Goal: Task Accomplishment & Management: Use online tool/utility

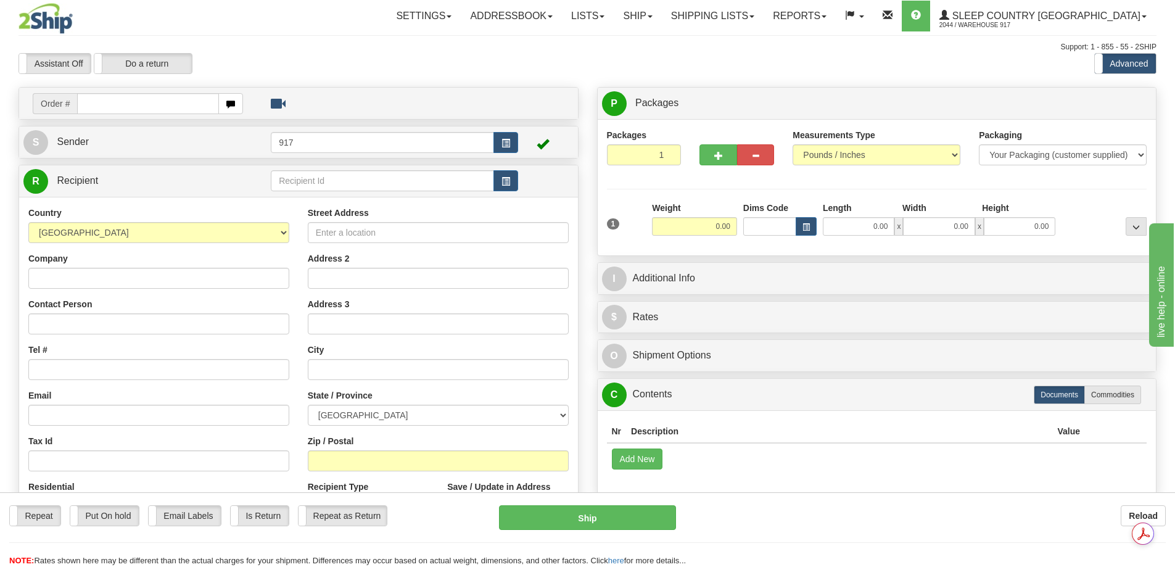
click at [110, 105] on input "text" at bounding box center [148, 103] width 142 height 21
type input "9000I032724"
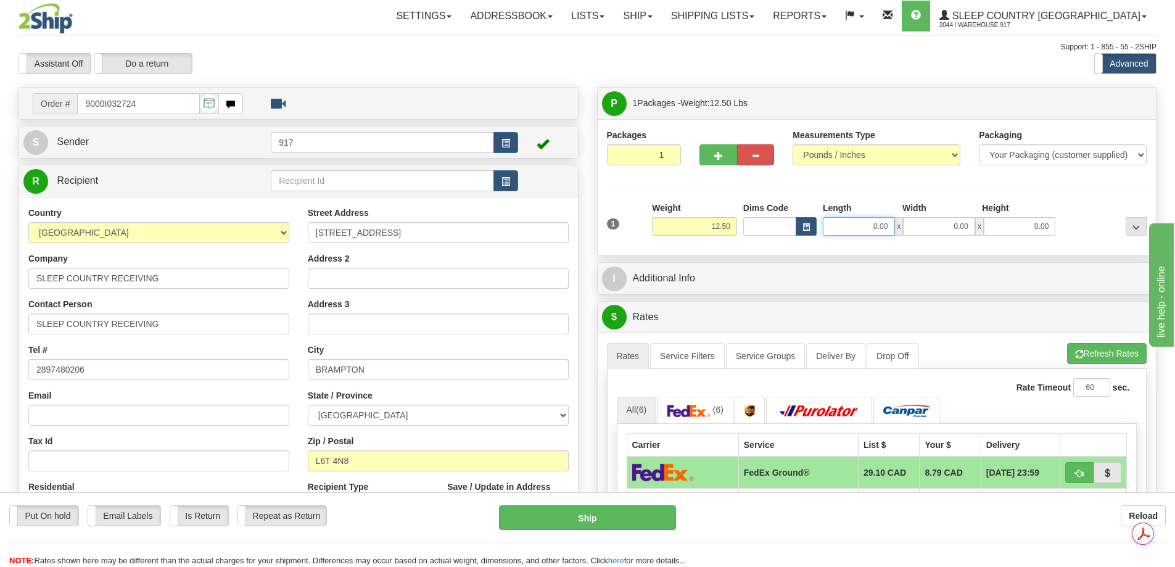
click at [885, 232] on input "0.00" at bounding box center [859, 226] width 72 height 19
type input "14.00"
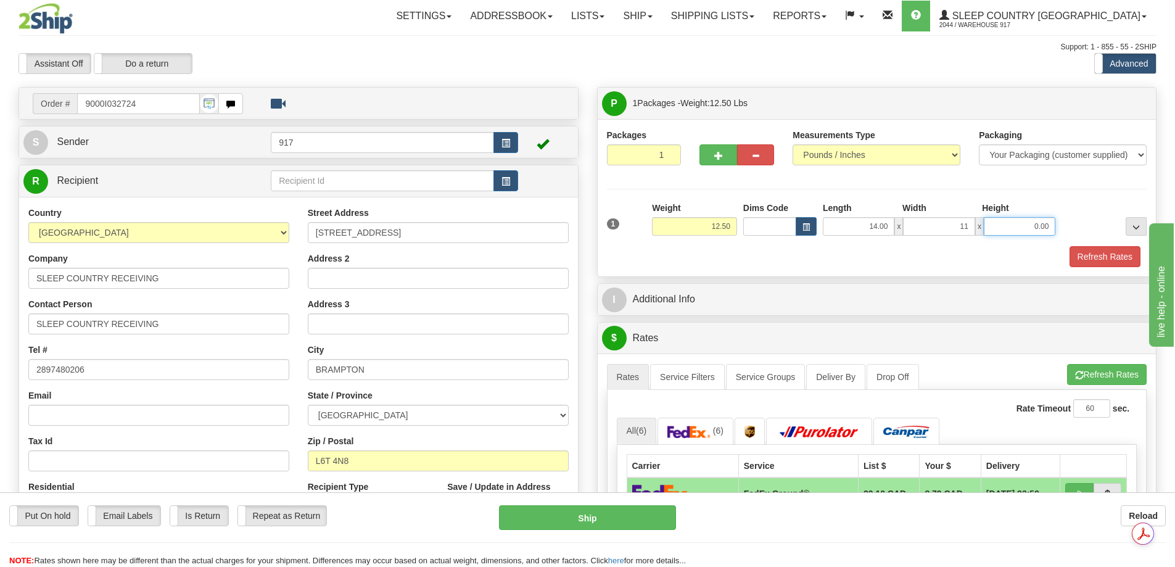
type input "11.00"
type input "12.00"
click at [1095, 255] on button "Refresh Rates" at bounding box center [1104, 256] width 71 height 21
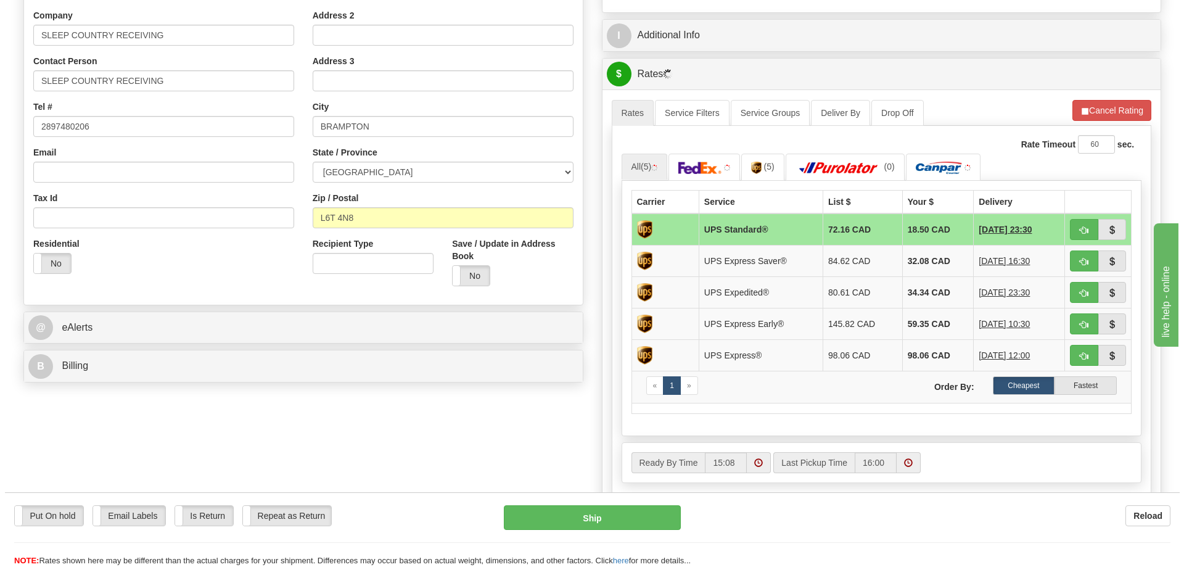
scroll to position [247, 0]
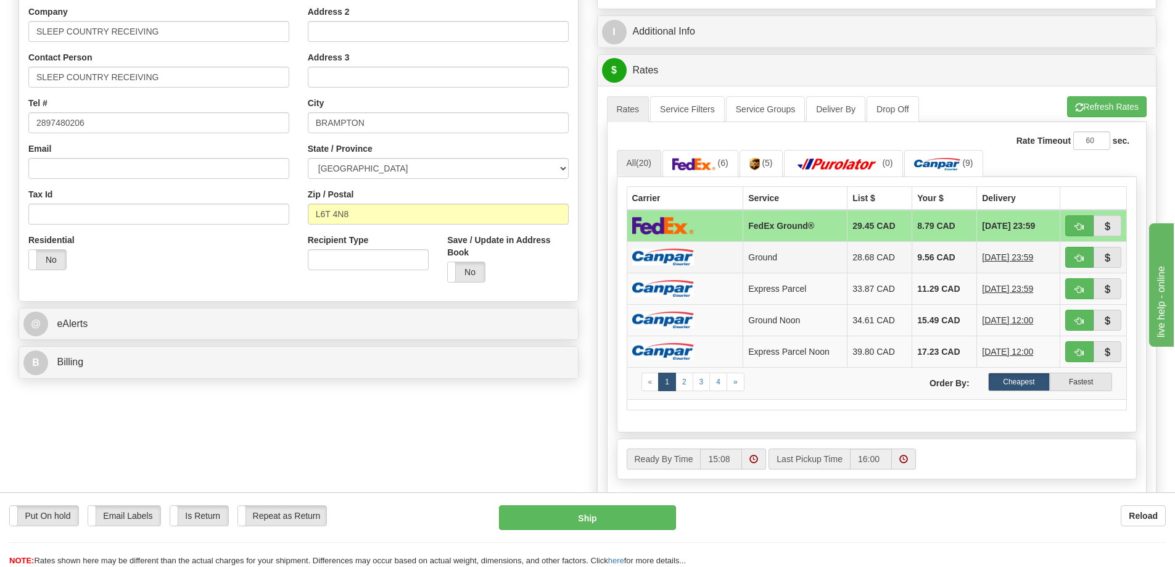
click at [718, 255] on td at bounding box center [685, 256] width 117 height 31
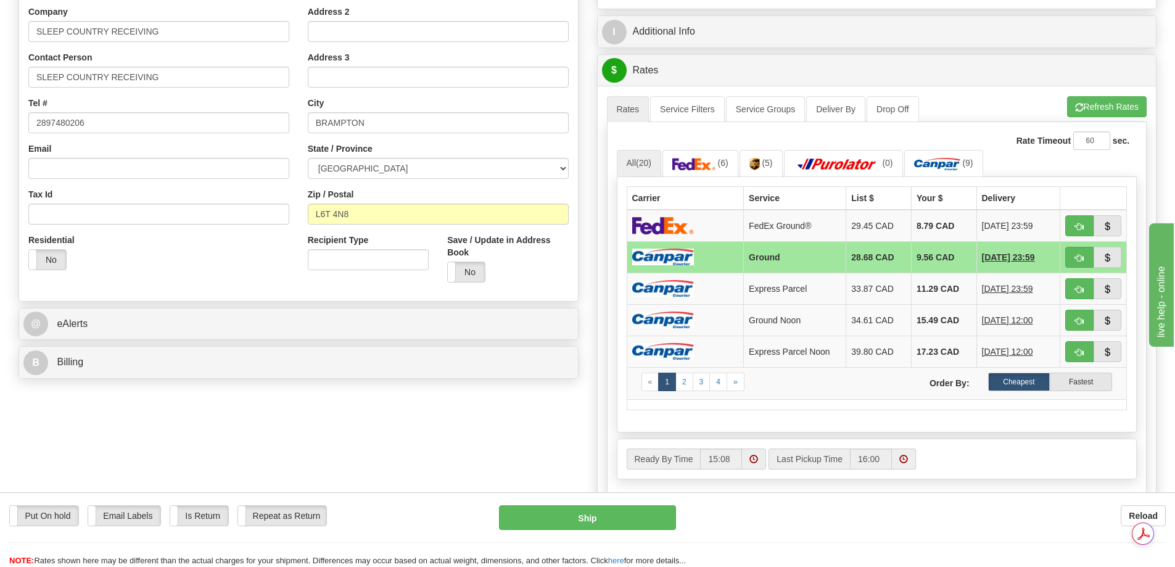
click at [709, 247] on td at bounding box center [685, 256] width 117 height 31
click at [709, 257] on td at bounding box center [685, 256] width 117 height 31
click at [619, 519] on button "Ship" at bounding box center [587, 517] width 177 height 25
type input "1"
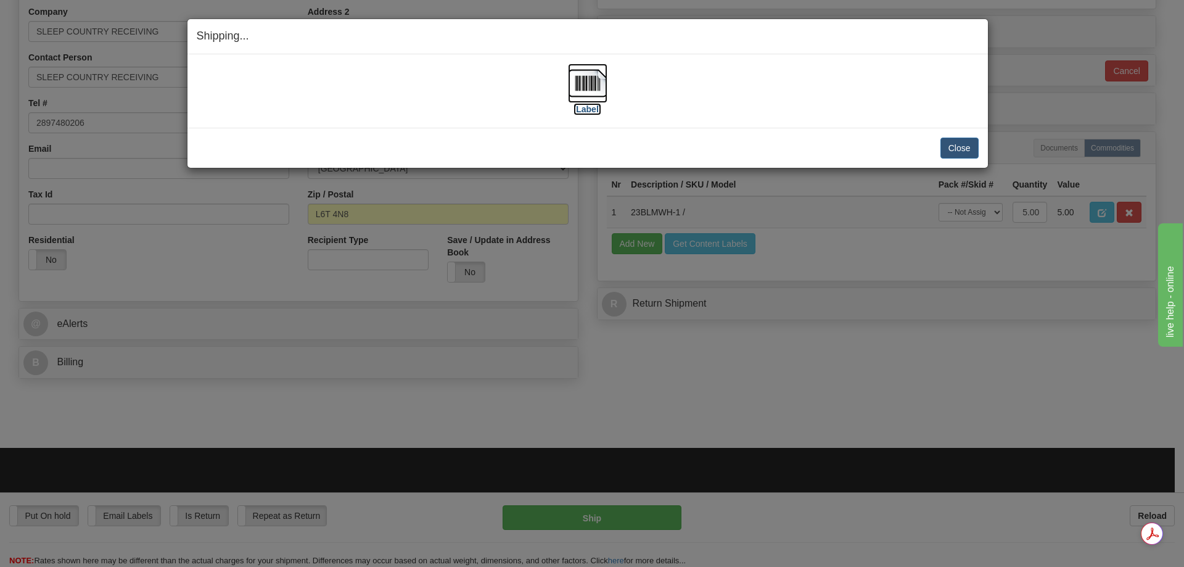
click at [588, 107] on label "[Label]" at bounding box center [588, 109] width 28 height 12
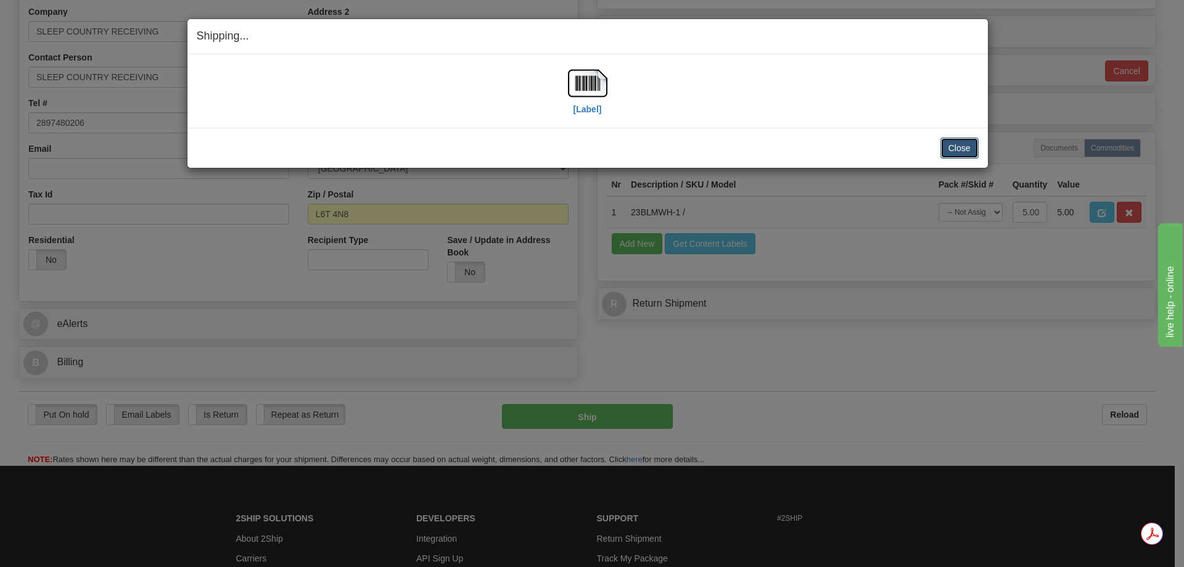
click at [970, 146] on button "Close" at bounding box center [959, 148] width 38 height 21
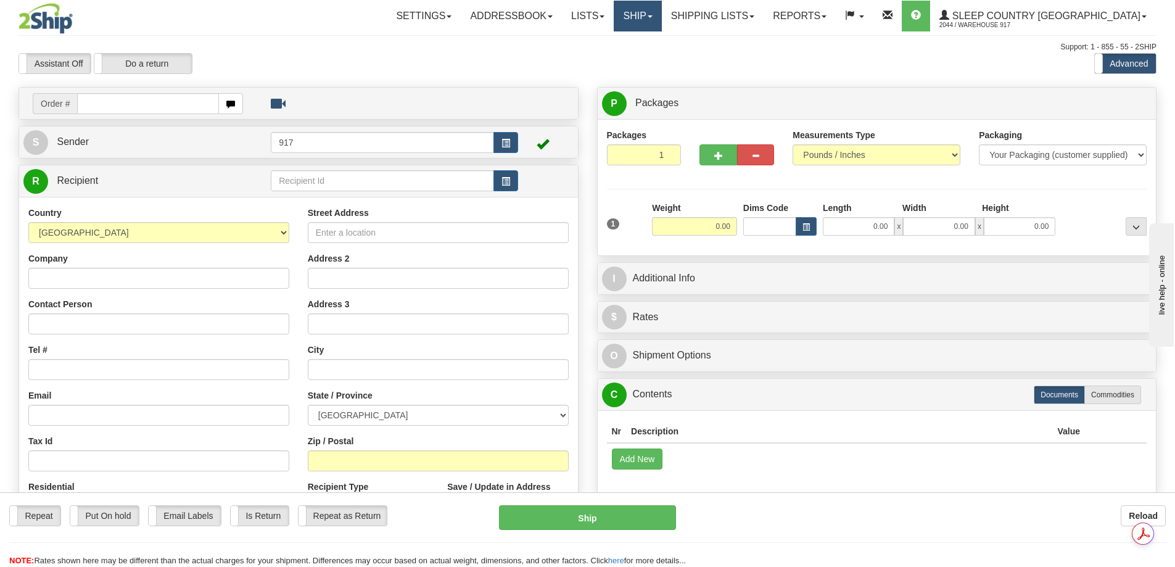
click at [661, 17] on link "Ship" at bounding box center [637, 16] width 47 height 31
click at [739, 19] on link "Shipping lists" at bounding box center [713, 16] width 102 height 31
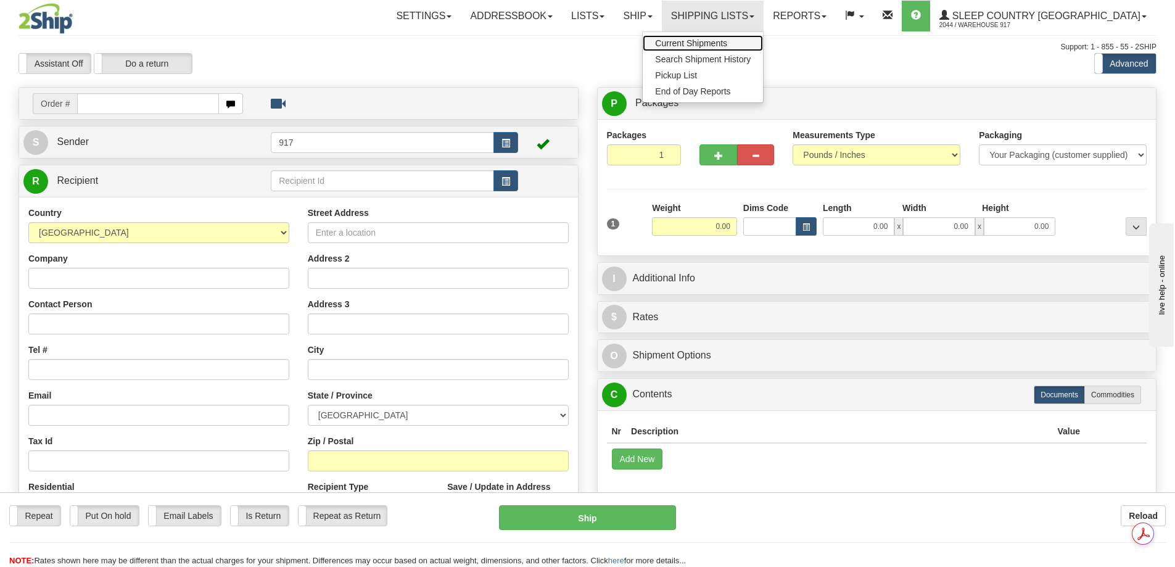
click at [727, 41] on span "Current Shipments" at bounding box center [691, 43] width 72 height 10
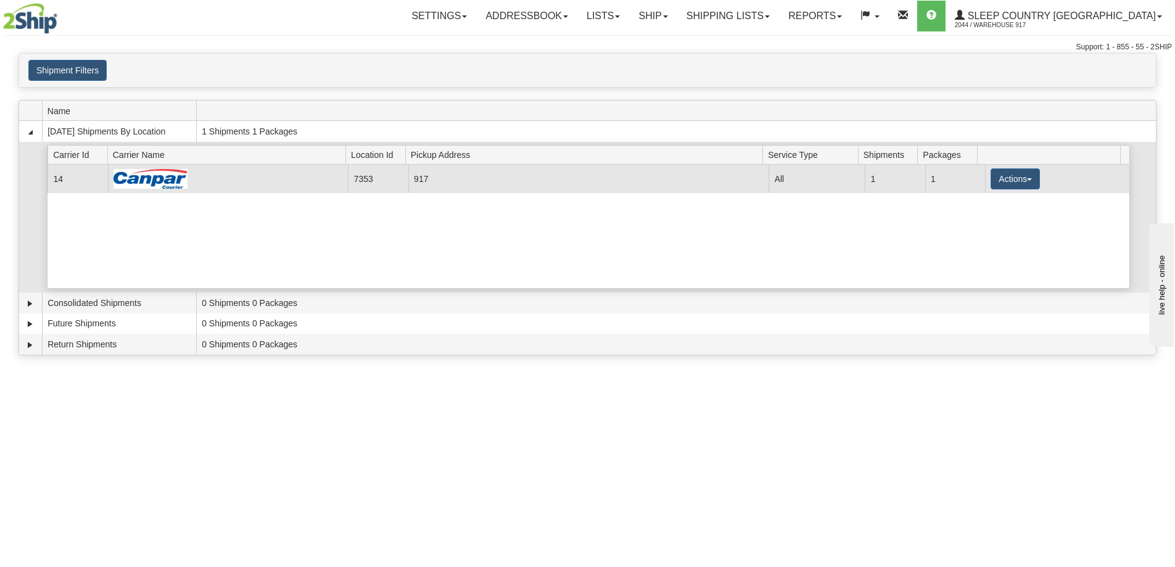
click at [543, 182] on td "917" at bounding box center [588, 179] width 361 height 28
click at [1003, 181] on button "Actions" at bounding box center [1014, 178] width 49 height 21
click at [978, 221] on span "Close" at bounding box center [967, 217] width 28 height 9
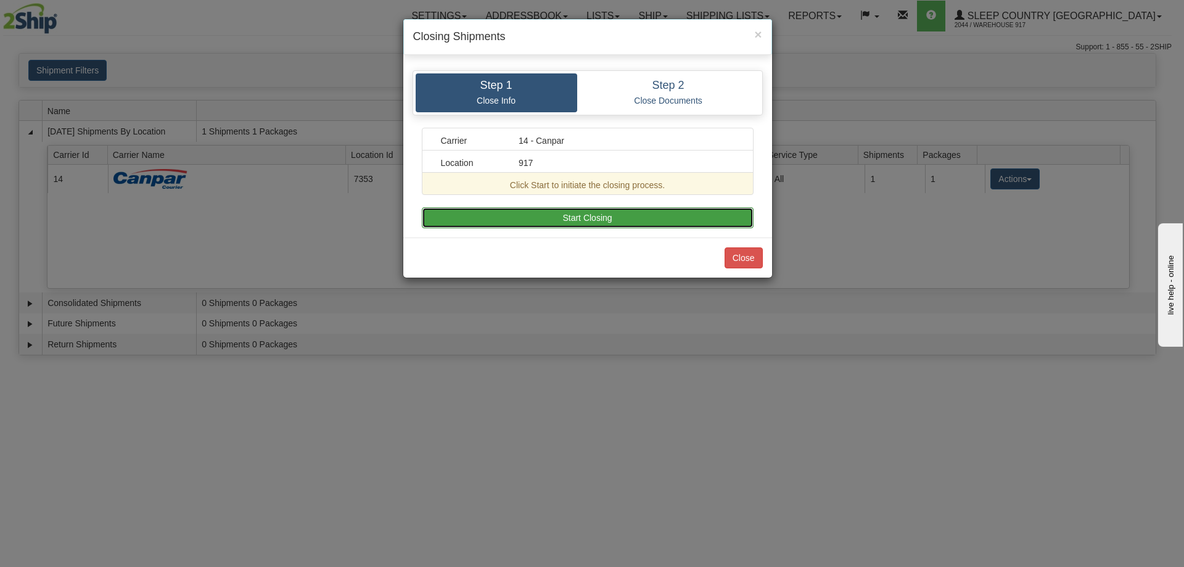
click at [595, 223] on button "Start Closing" at bounding box center [588, 217] width 332 height 21
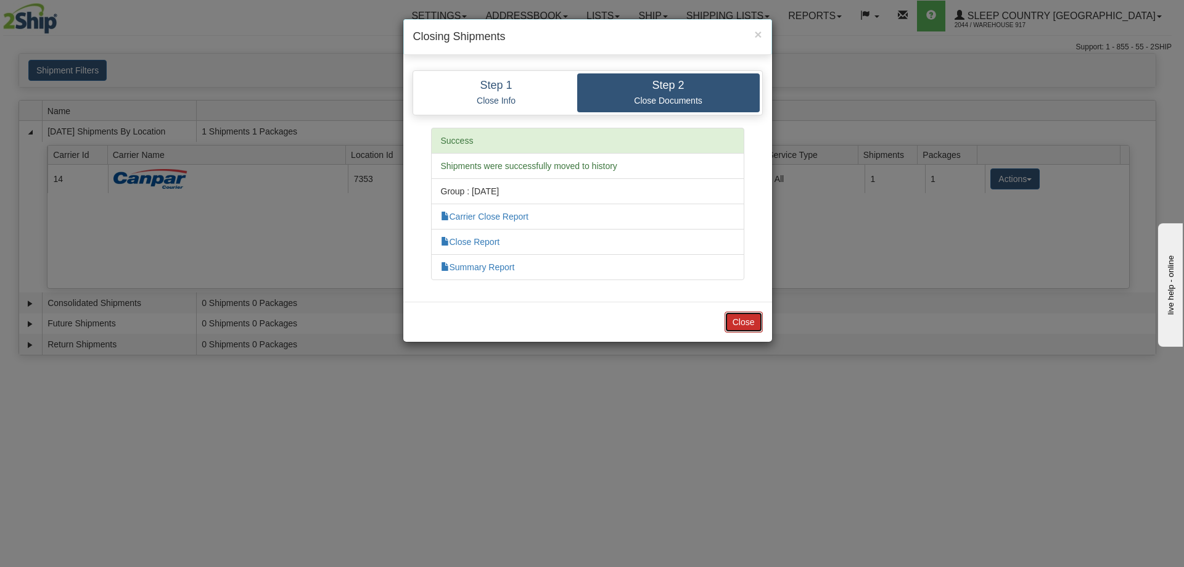
click at [740, 321] on button "Close" at bounding box center [744, 321] width 38 height 21
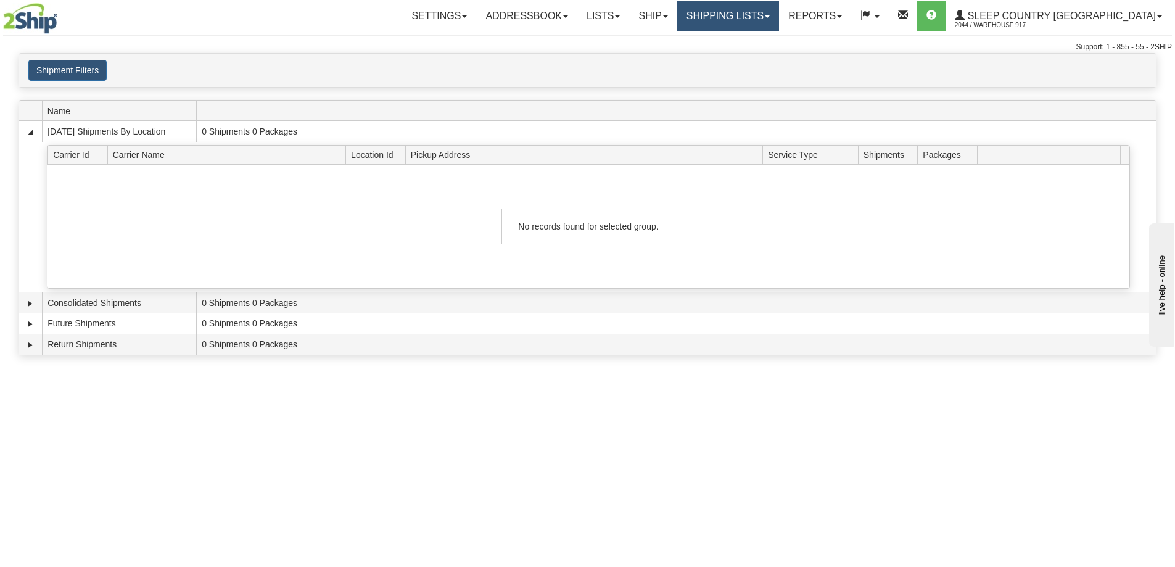
click at [779, 19] on link "Shipping lists" at bounding box center [728, 16] width 102 height 31
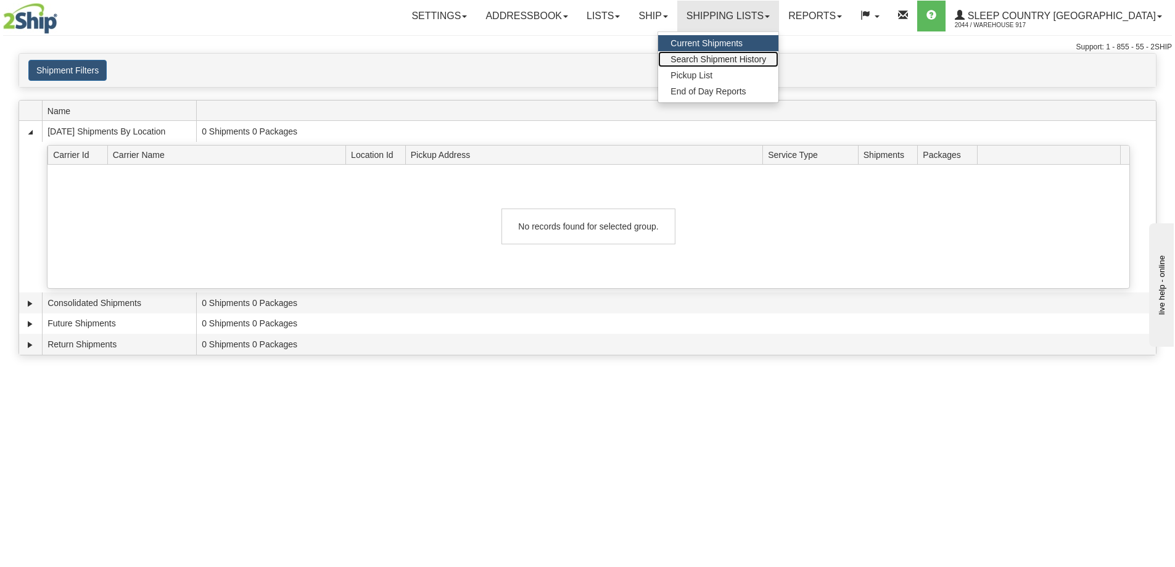
click at [766, 57] on span "Search Shipment History" at bounding box center [718, 59] width 96 height 10
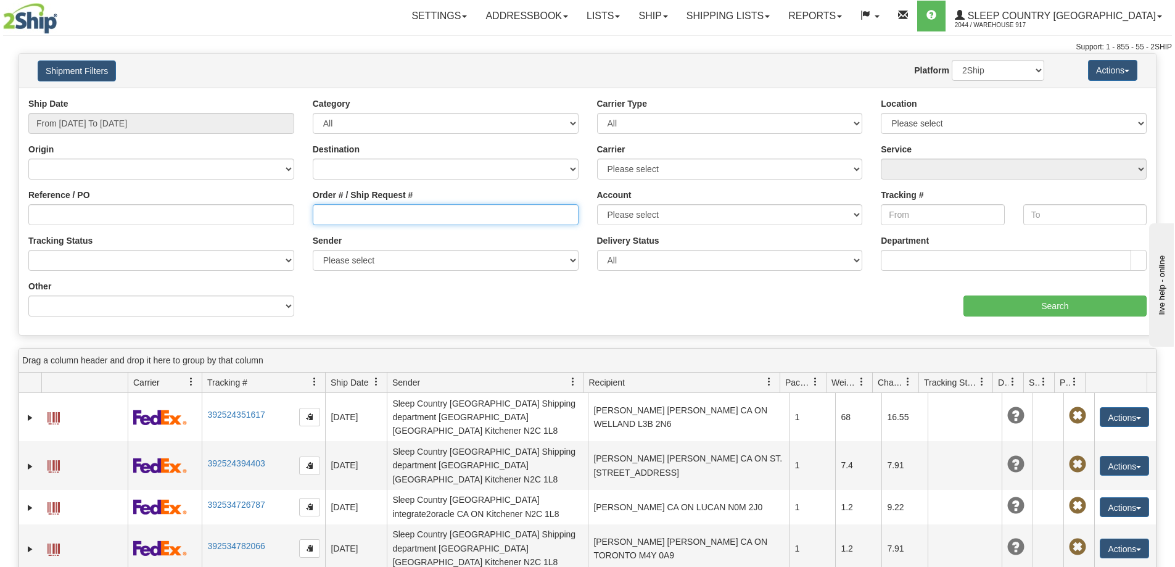
click at [490, 219] on input "Order # / Ship Request #" at bounding box center [446, 214] width 266 height 21
paste input "3-92162M"
type input "3"
type input "90000I032724"
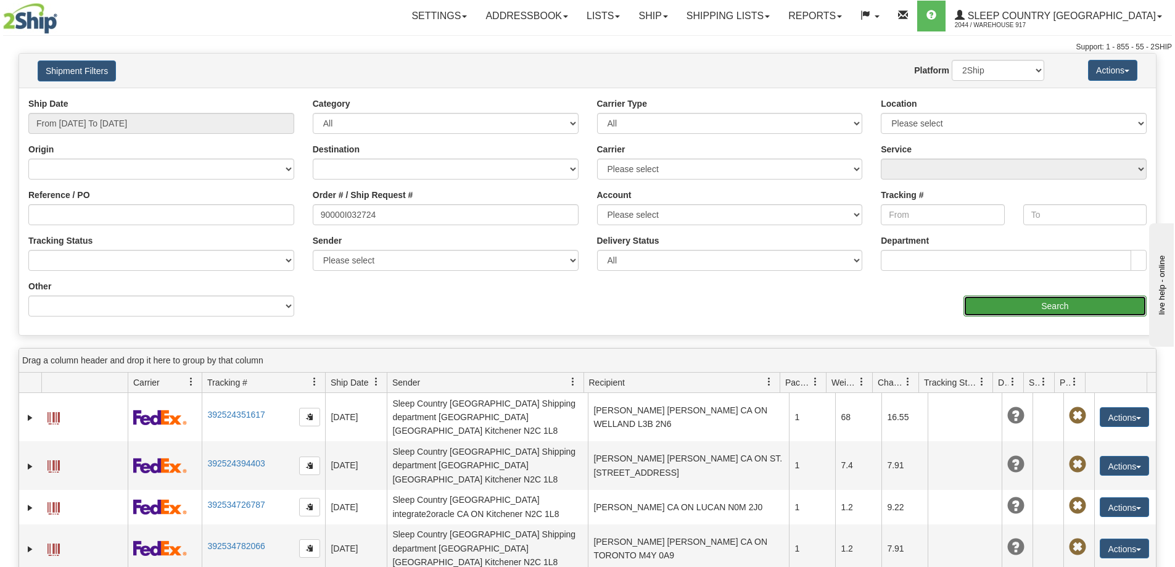
click at [1017, 306] on input "Search" at bounding box center [1054, 305] width 183 height 21
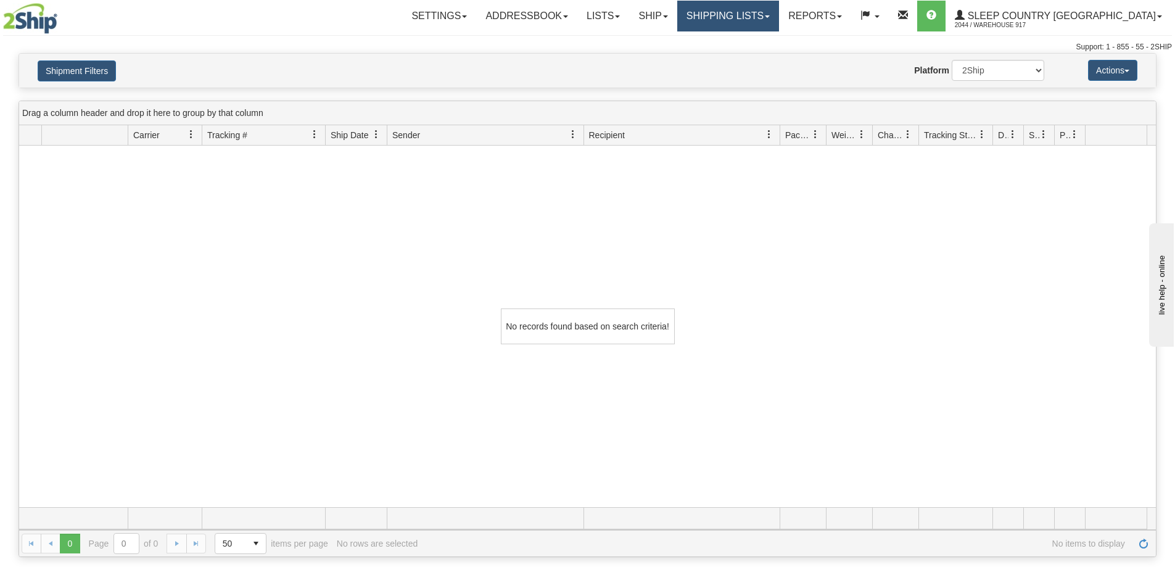
click at [755, 17] on link "Shipping lists" at bounding box center [728, 16] width 102 height 31
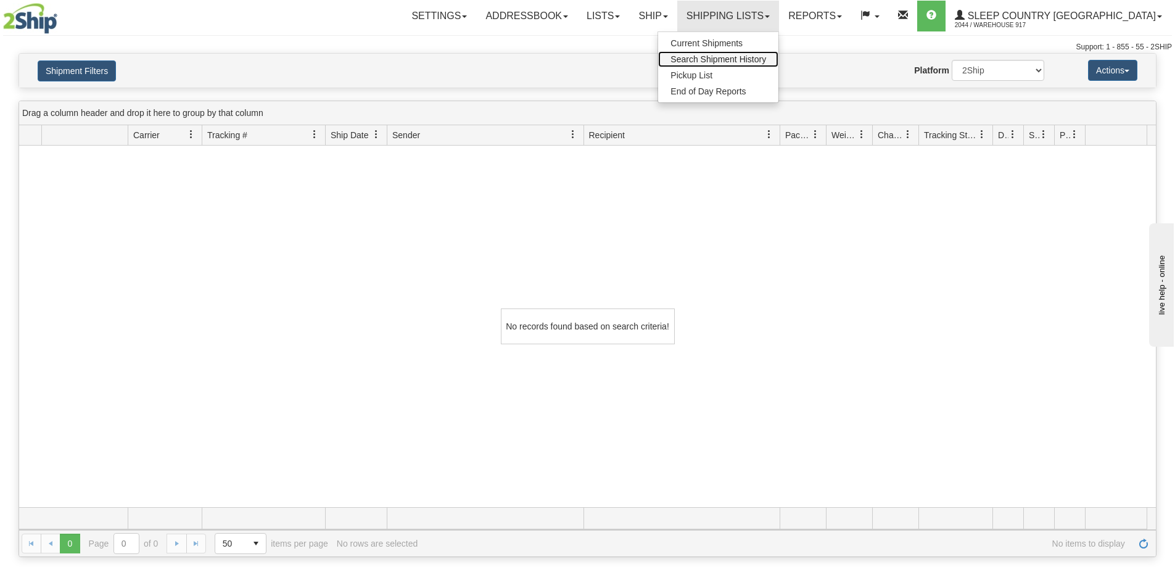
click at [754, 59] on span "Search Shipment History" at bounding box center [718, 59] width 96 height 10
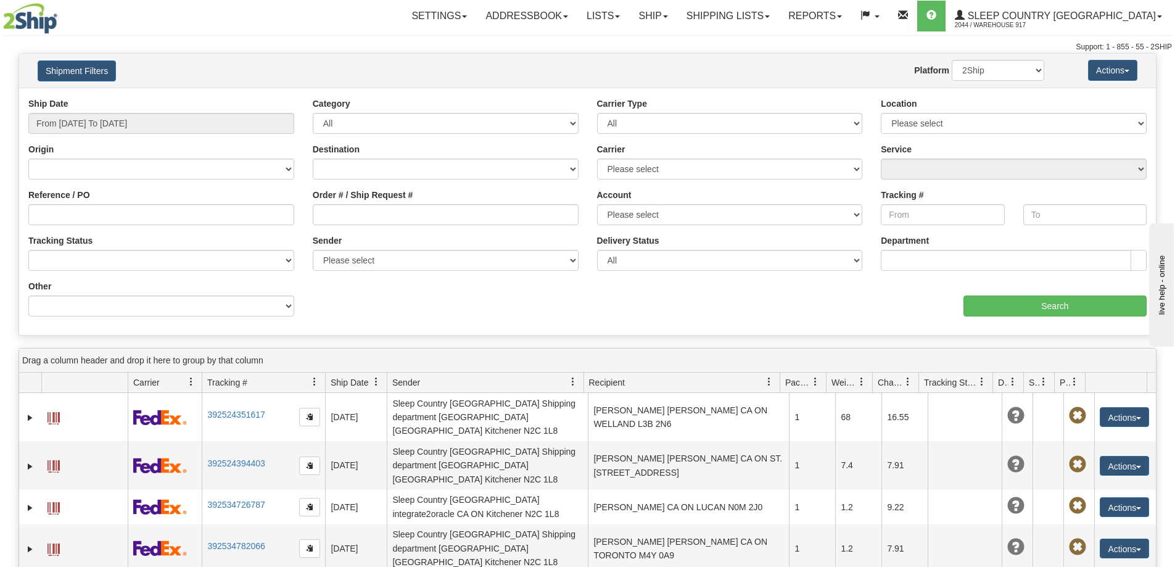
click at [193, 384] on span at bounding box center [191, 382] width 10 height 10
click at [212, 411] on span "Sort Ascending" at bounding box center [236, 409] width 65 height 12
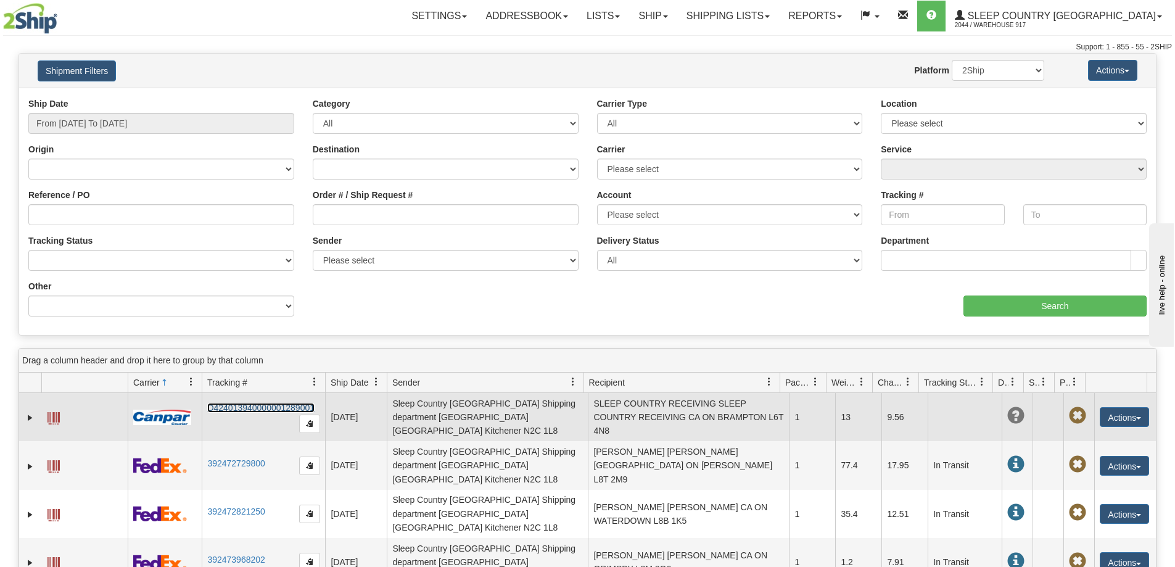
click at [240, 409] on link "D424013940000001289001" at bounding box center [260, 408] width 107 height 10
